Goal: Task Accomplishment & Management: Manage account settings

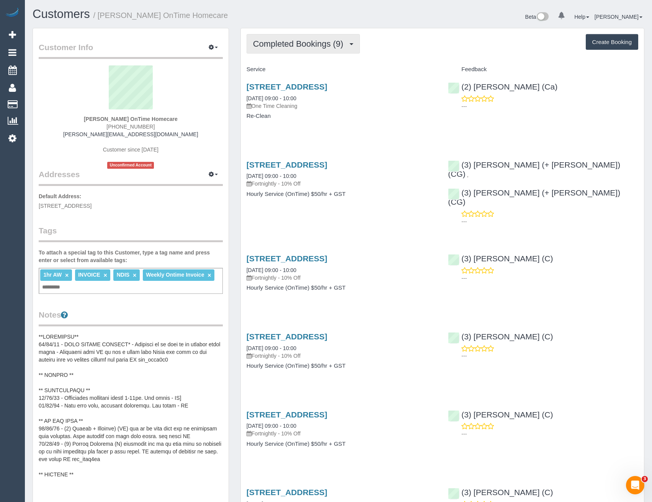
click at [317, 46] on span "Completed Bookings (9)" at bounding box center [300, 44] width 94 height 10
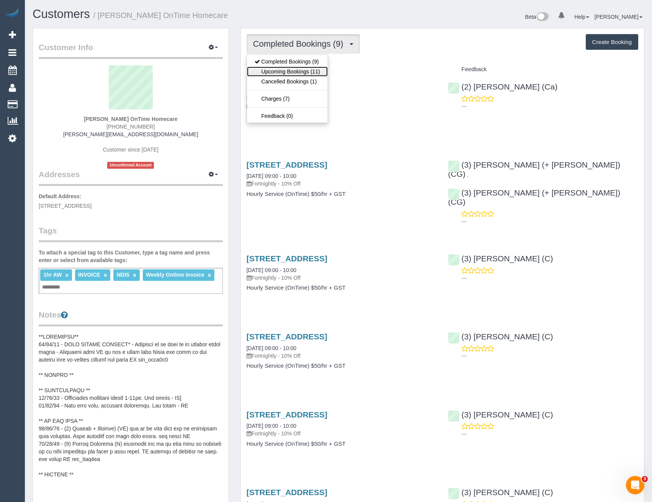
click at [313, 71] on link "Upcoming Bookings (11)" at bounding box center [287, 72] width 81 height 10
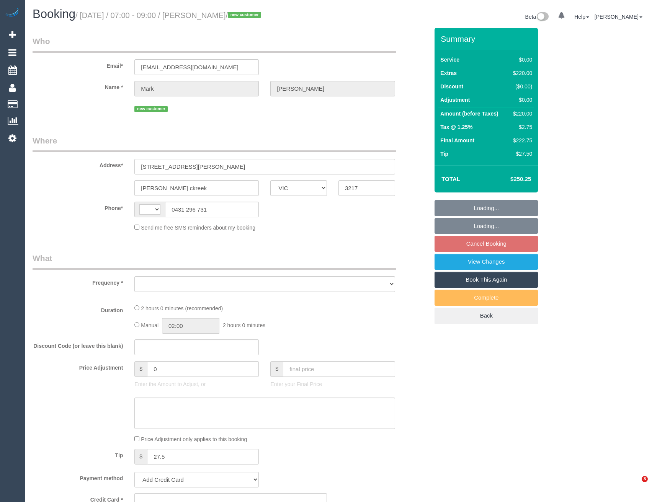
select select "VIC"
select select "string:stripe-pm_1S3TzI2GScqysDRVJ5ElNPQT"
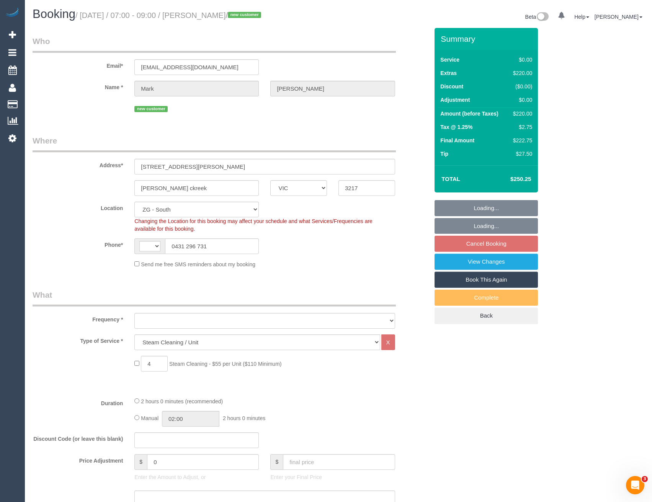
select select "string:AU"
select select "object:622"
select select "spot1"
select select "number:28"
select select "number:14"
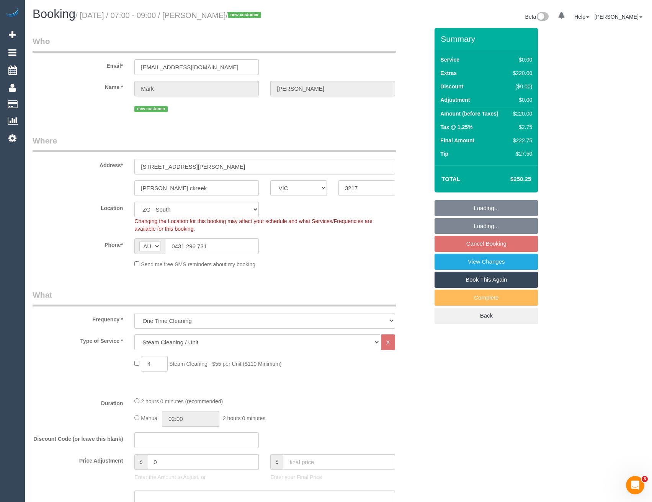
select select "number:19"
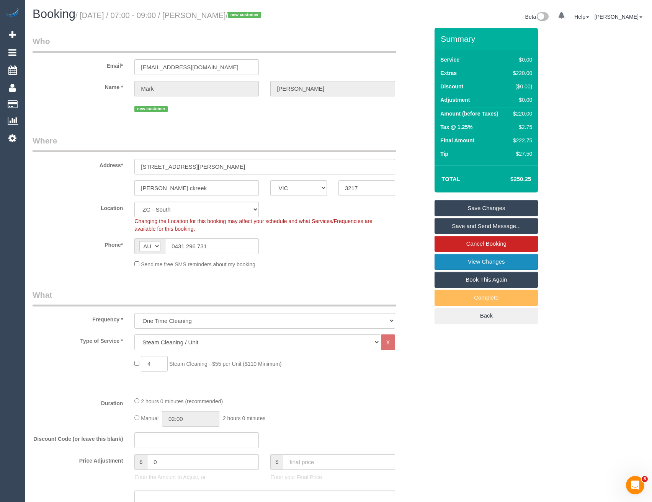
click at [457, 262] on link "View Changes" at bounding box center [485, 262] width 103 height 16
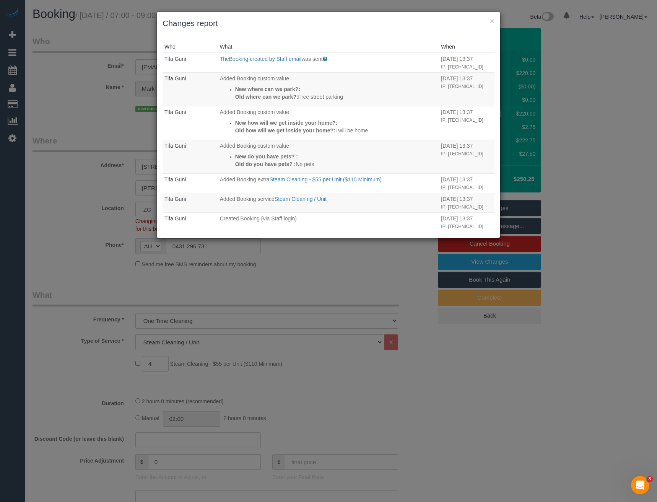
click at [324, 262] on div "× Changes report Who What When Tifa Guni The Booking created by Staff email was…" at bounding box center [328, 251] width 657 height 502
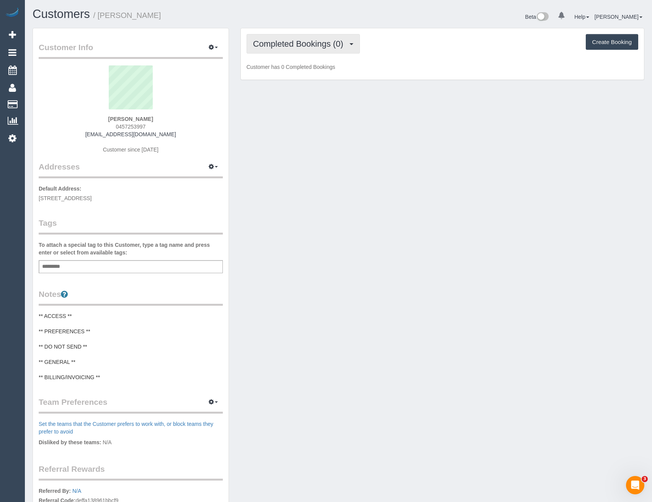
click at [315, 51] on button "Completed Bookings (0)" at bounding box center [302, 44] width 113 height 20
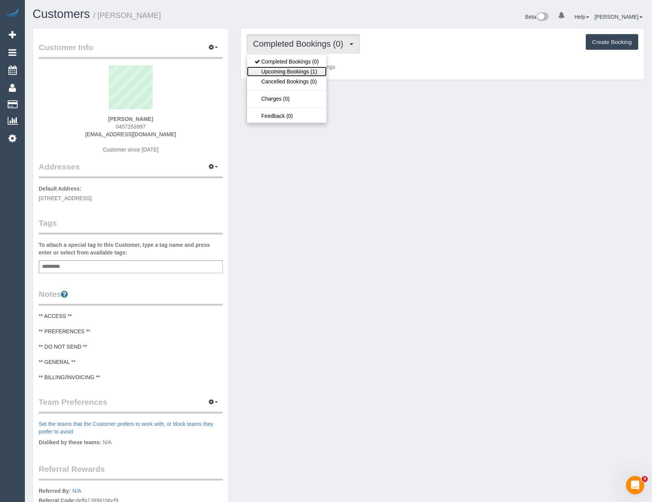
click at [312, 68] on link "Upcoming Bookings (1)" at bounding box center [287, 72] width 80 height 10
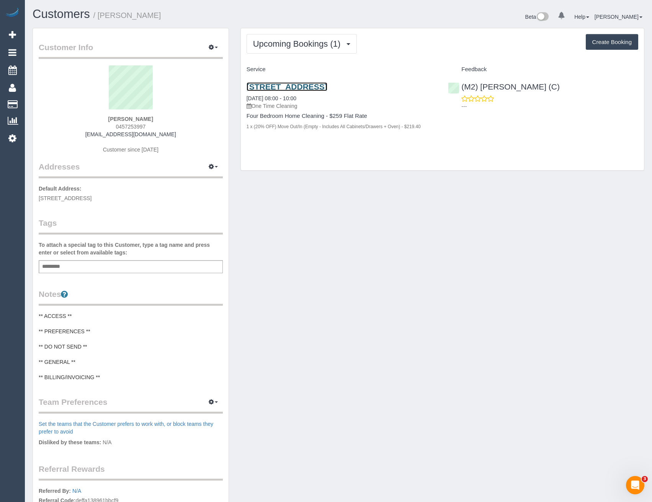
click at [327, 87] on link "310 Heaths Rd, Hoppers Crossing, VIC 3029" at bounding box center [286, 86] width 81 height 9
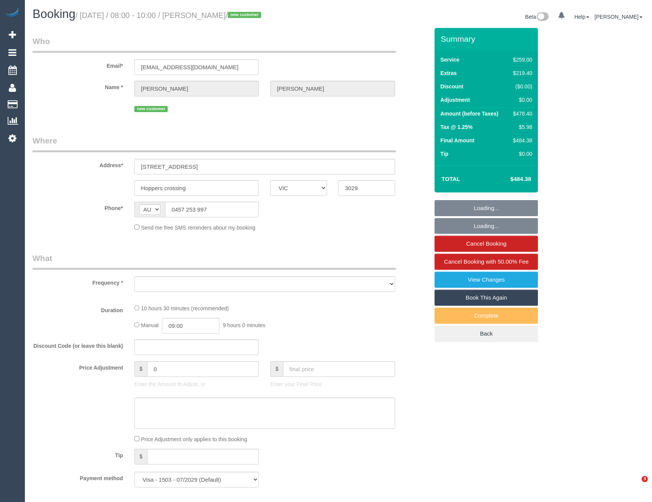
select select "VIC"
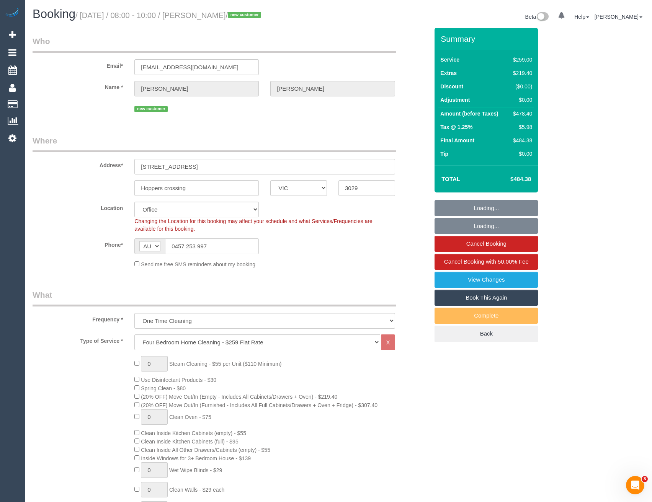
select select "object:832"
select select "number:29"
select select "number:15"
select select "number:19"
select select "number:25"
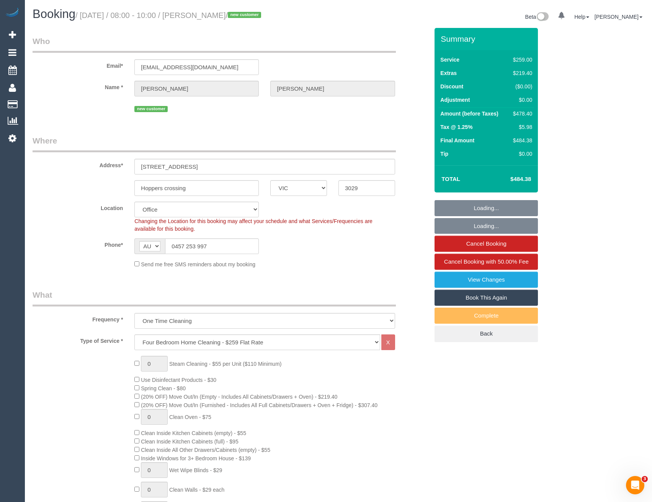
select select "number:35"
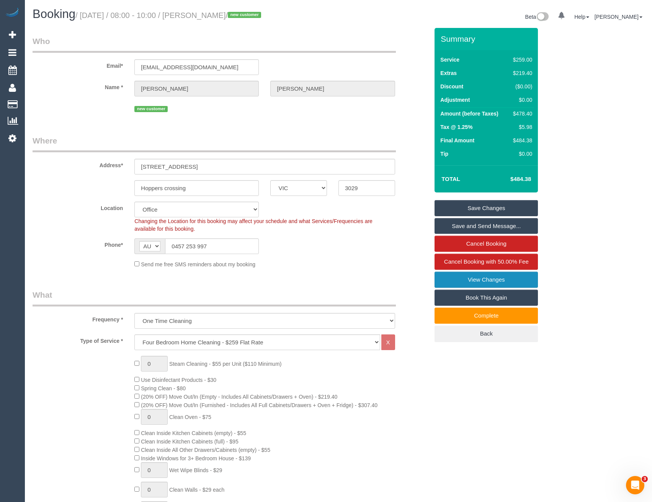
click at [479, 278] on link "View Changes" at bounding box center [485, 280] width 103 height 16
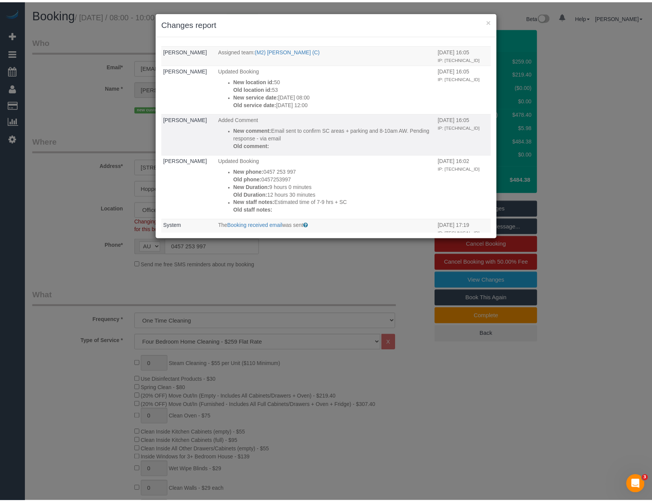
scroll to position [803, 0]
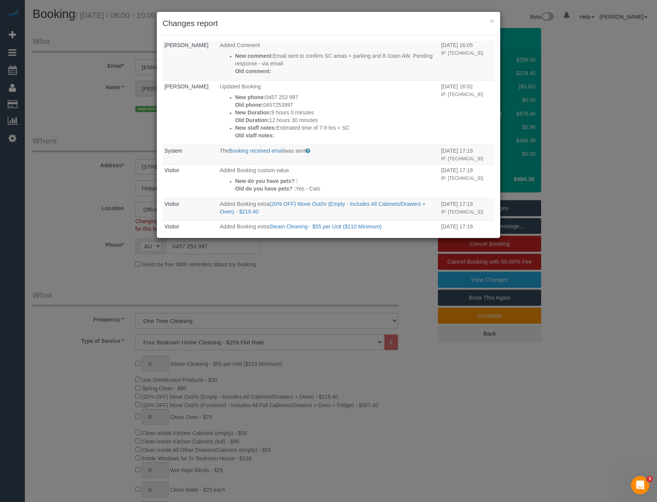
click at [300, 290] on div "× Changes report Who What When Mapa Taufa Updated earnings info for (M2) Ahasan…" at bounding box center [328, 251] width 657 height 502
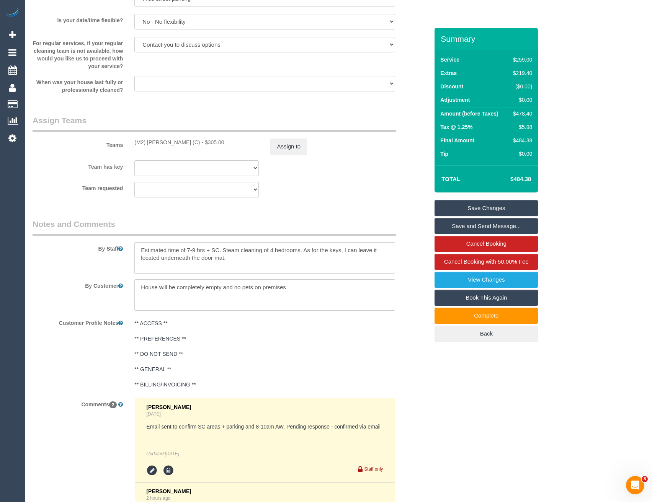
scroll to position [1110, 0]
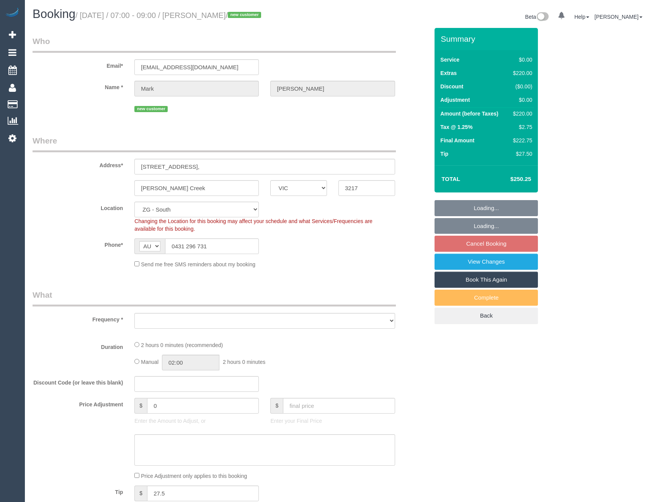
select select "VIC"
select select "number:28"
select select "number:14"
select select "number:19"
select select "object:789"
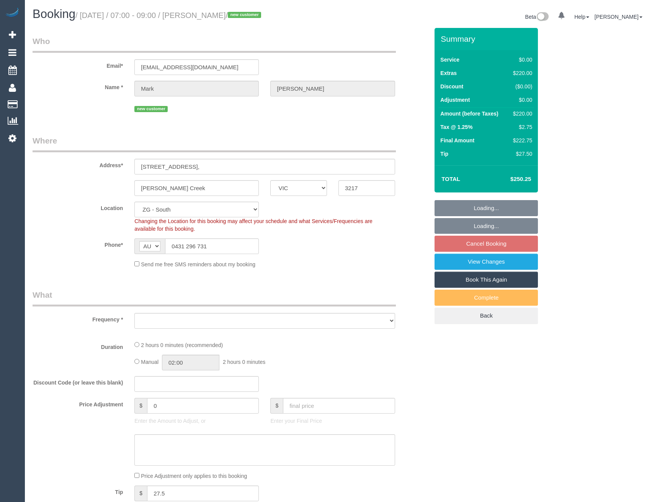
select select "spot1"
